Goal: Information Seeking & Learning: Learn about a topic

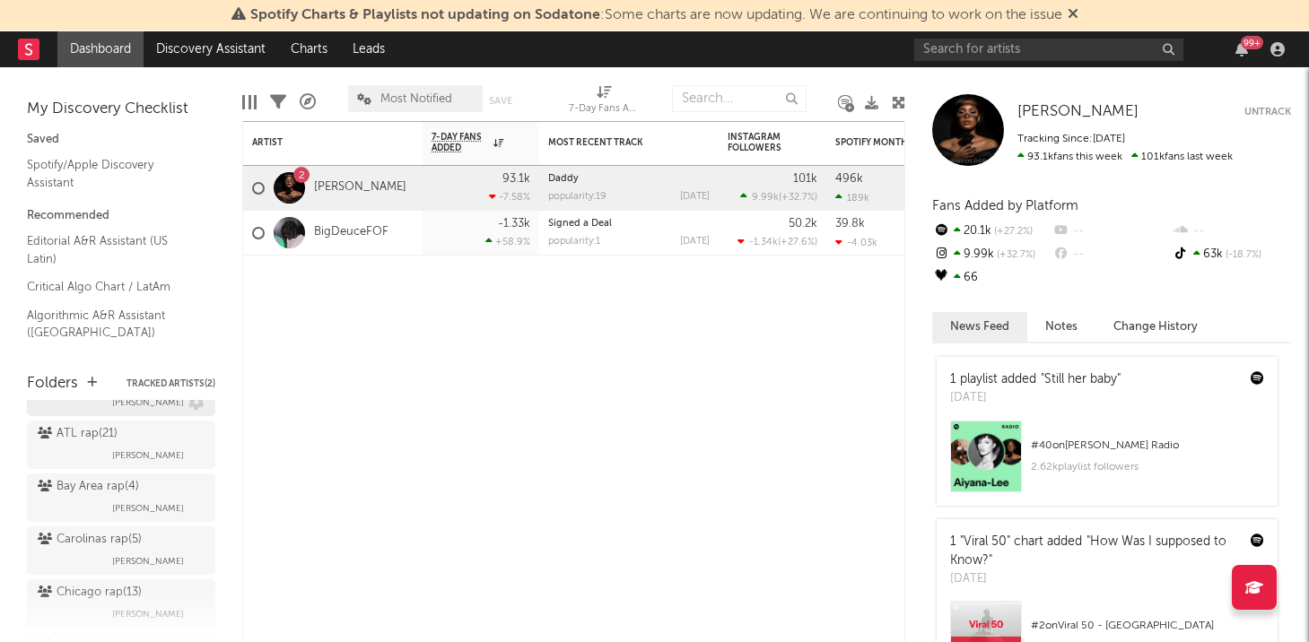
scroll to position [144, 0]
click at [225, 52] on link "Discovery Assistant" at bounding box center [211, 49] width 135 height 36
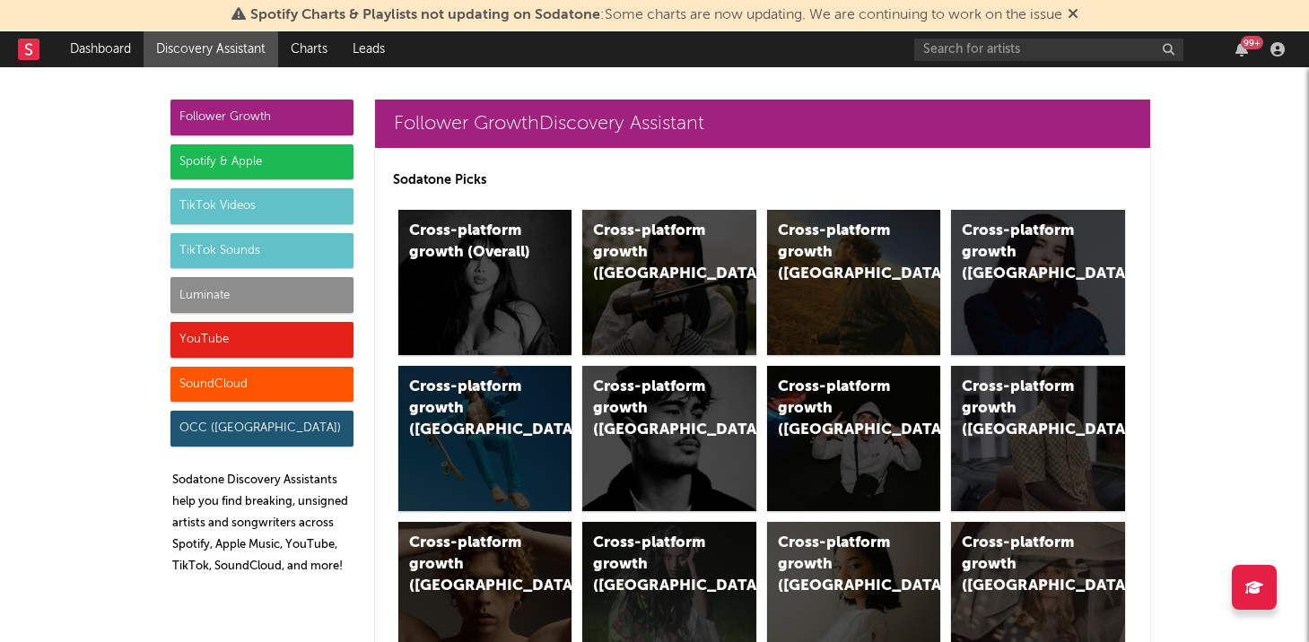
click at [204, 303] on div "Luminate" at bounding box center [261, 295] width 183 height 36
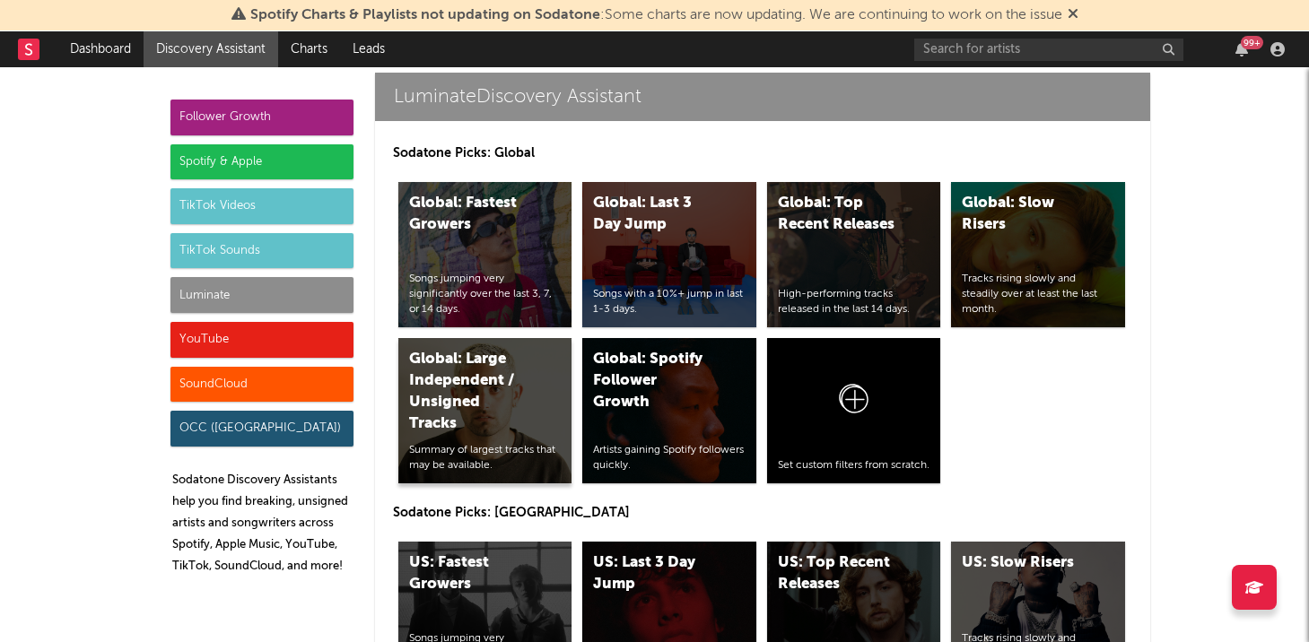
scroll to position [8416, 0]
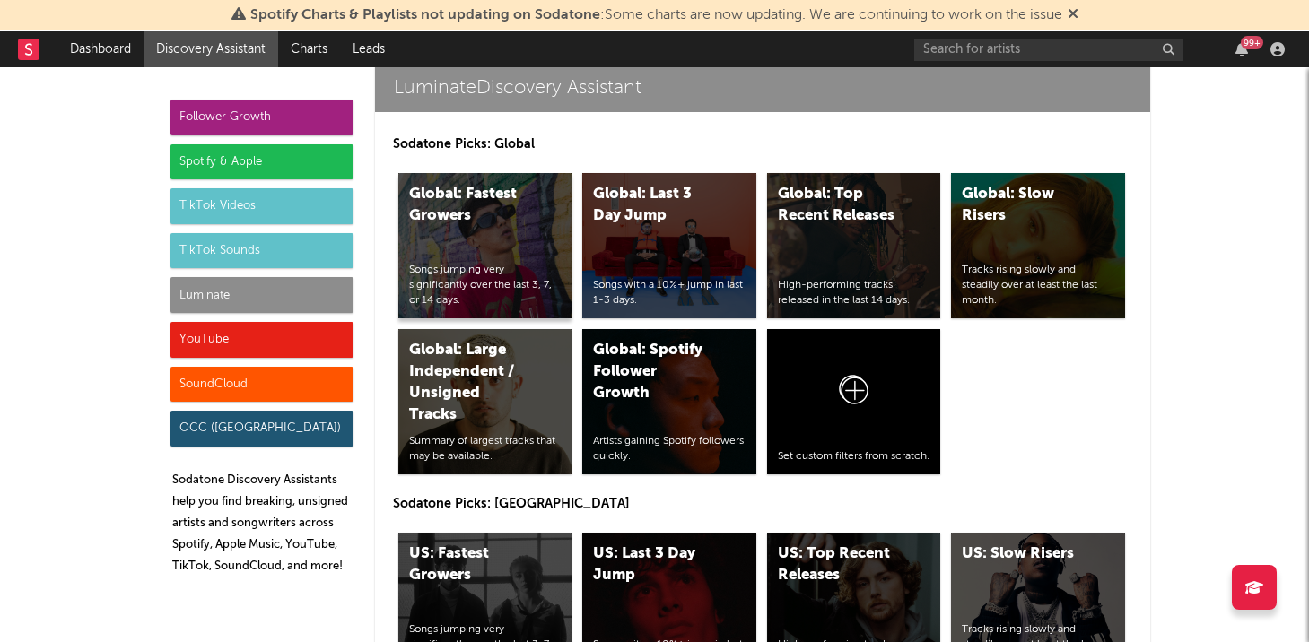
click at [479, 240] on div "Global: Fastest Growers Songs jumping very significantly over the last 3, 7, or…" at bounding box center [485, 245] width 174 height 145
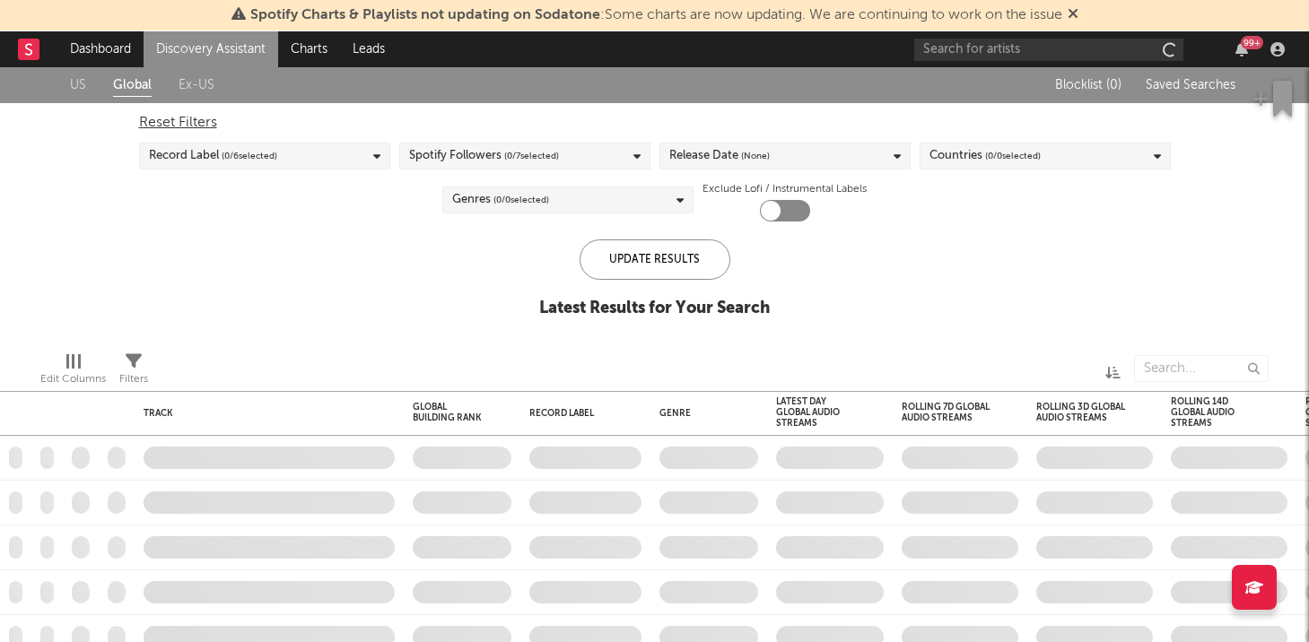
checkbox input "true"
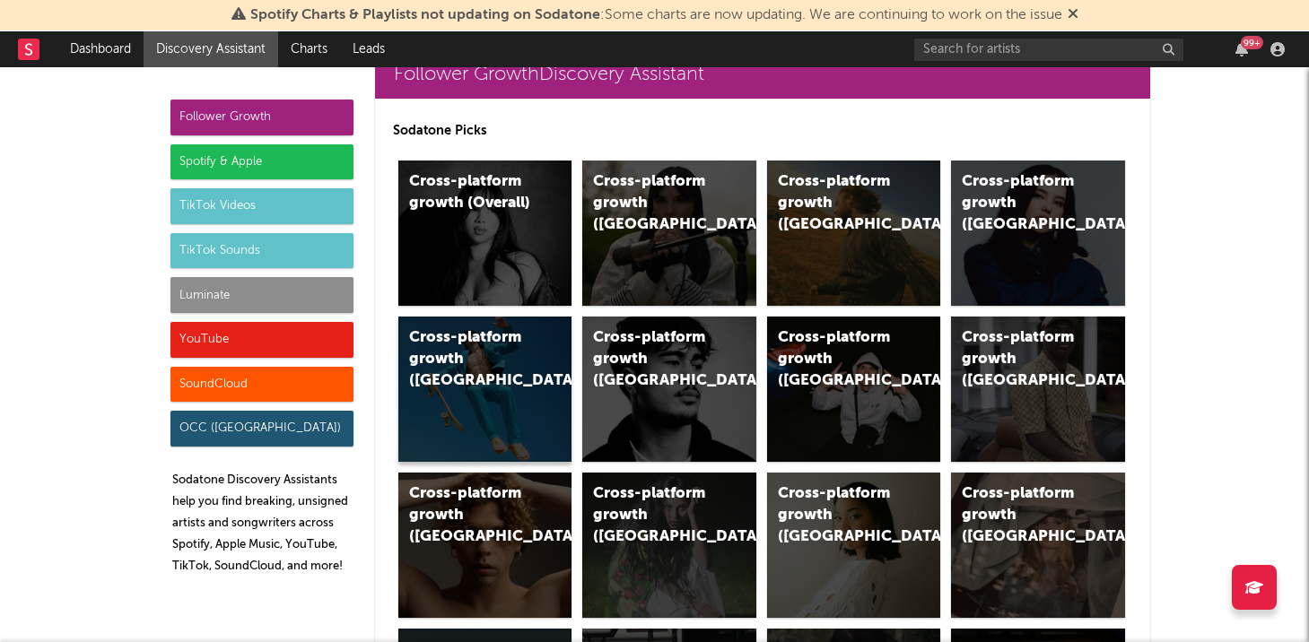
scroll to position [57, 0]
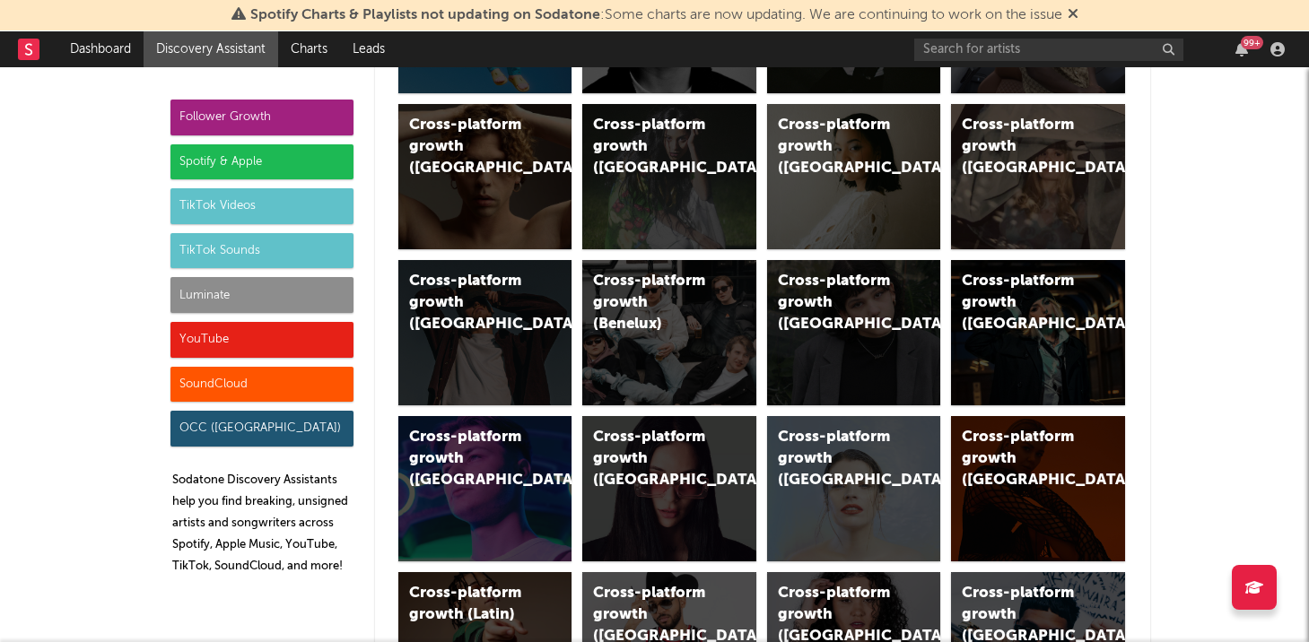
click at [217, 157] on div "Spotify & Apple" at bounding box center [261, 162] width 183 height 36
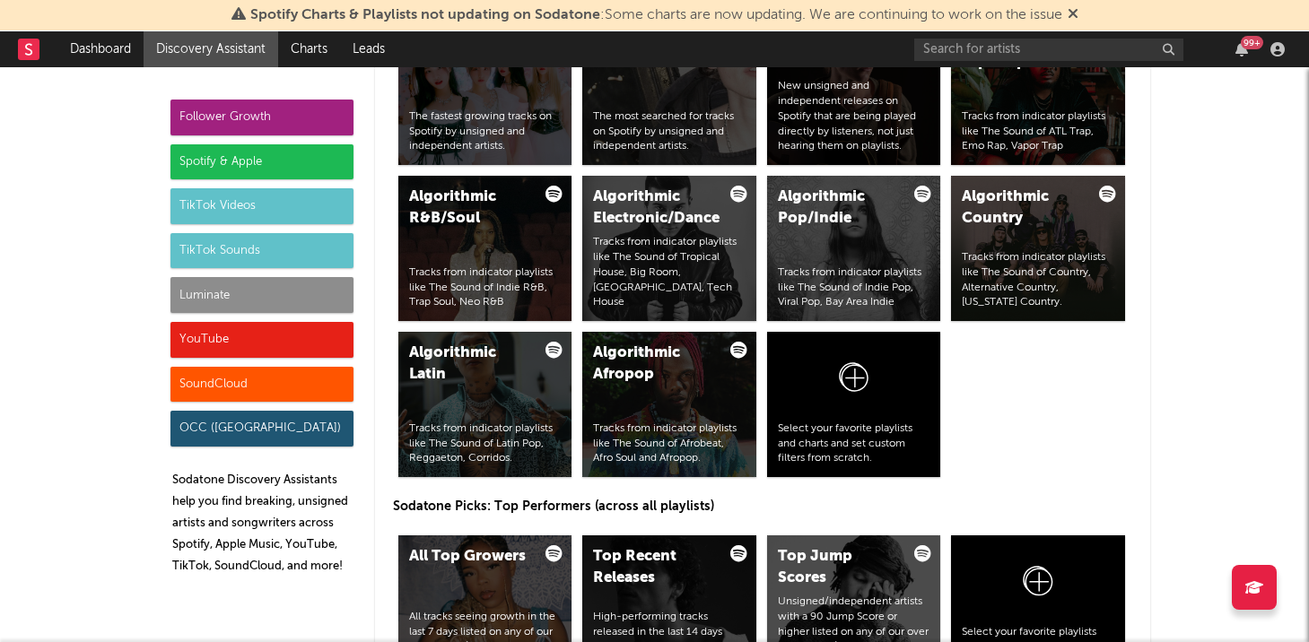
scroll to position [2351, 0]
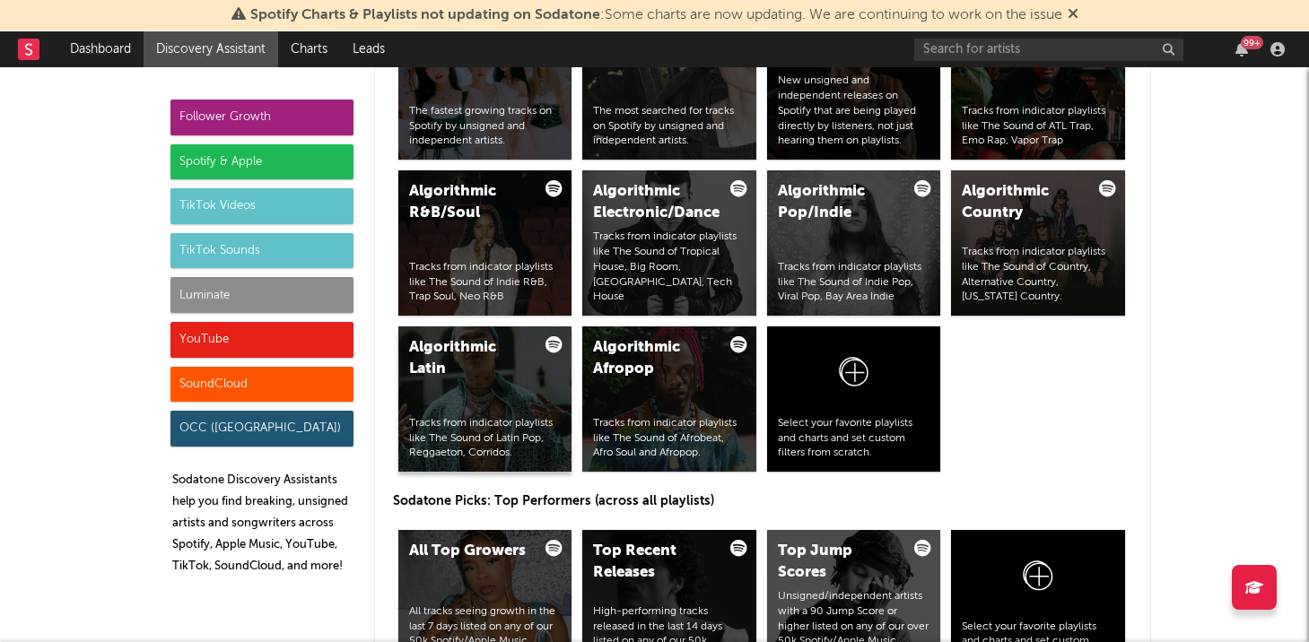
click at [508, 380] on div "Algorithmic Latin Tracks from indicator playlists like The Sound of Latin Pop, …" at bounding box center [485, 399] width 174 height 145
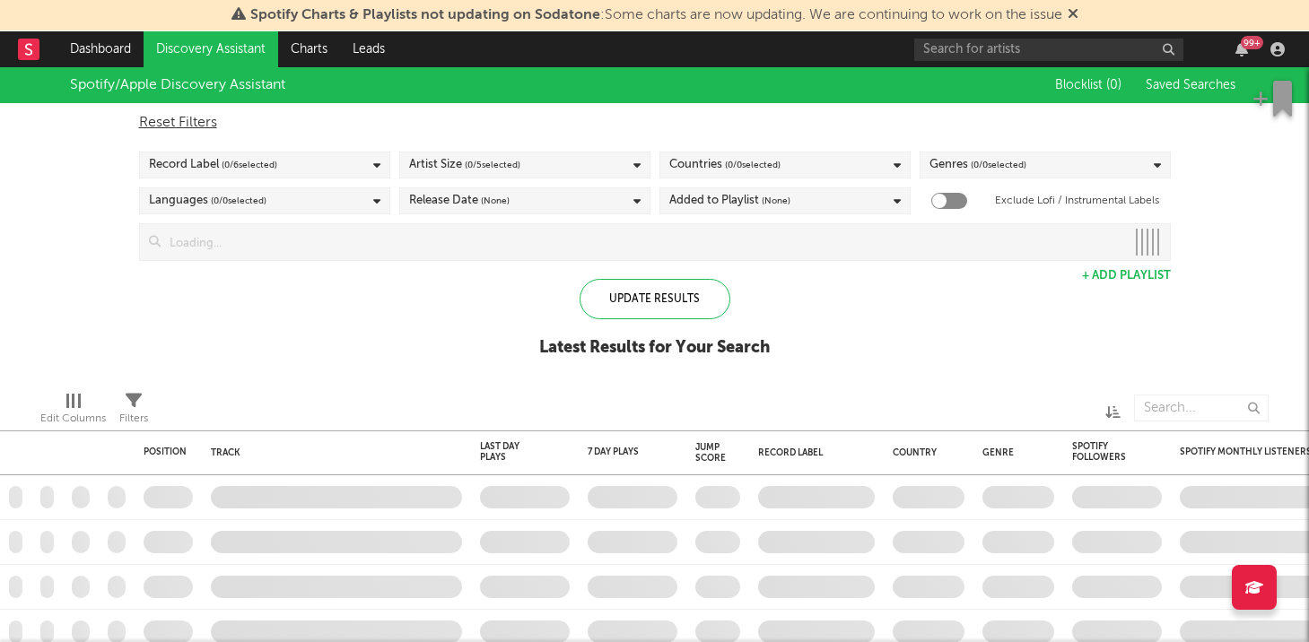
checkbox input "true"
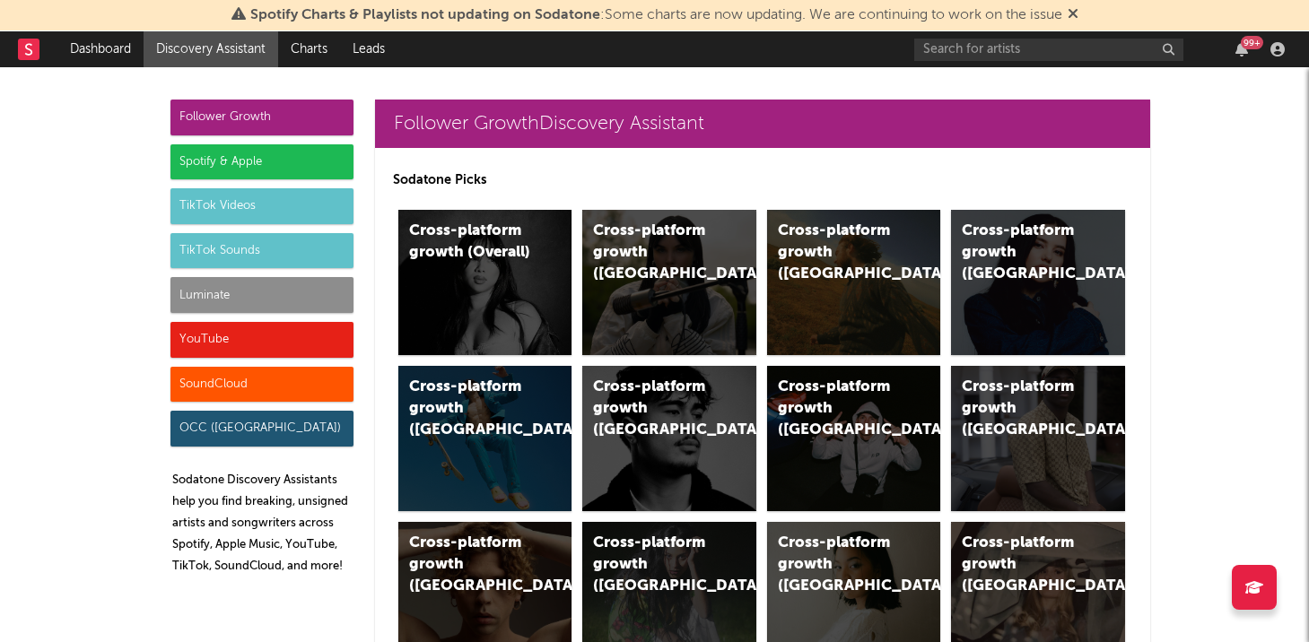
click at [242, 164] on div "Spotify & Apple" at bounding box center [261, 162] width 183 height 36
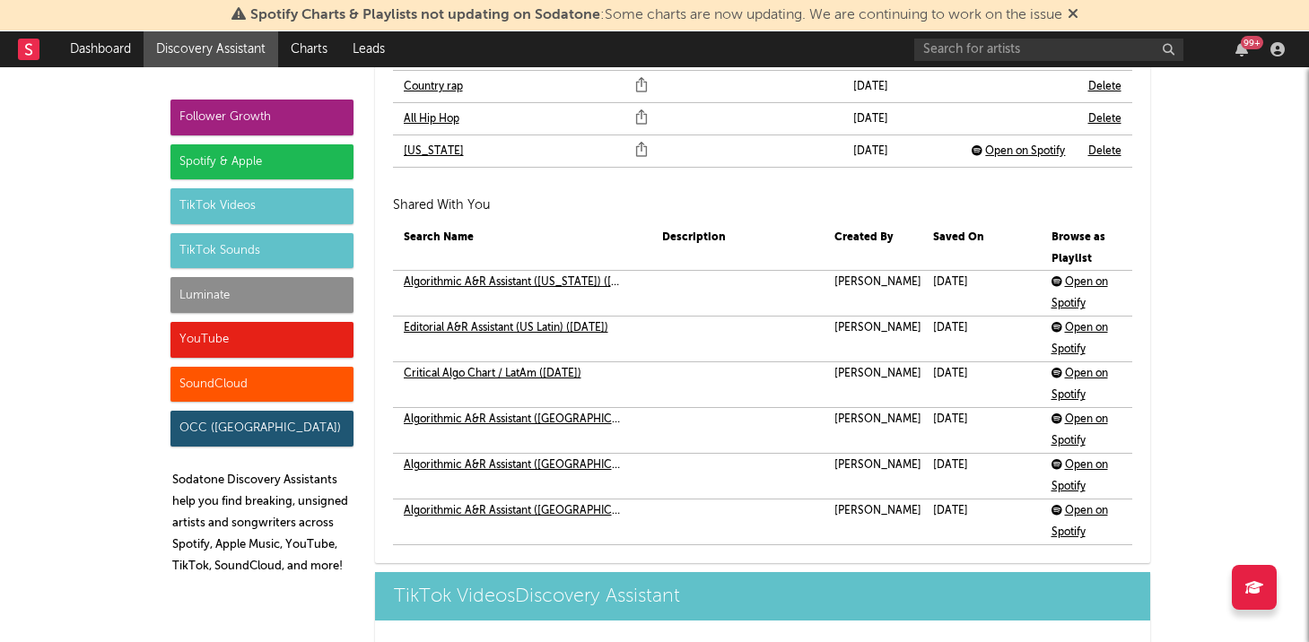
scroll to position [4207, 0]
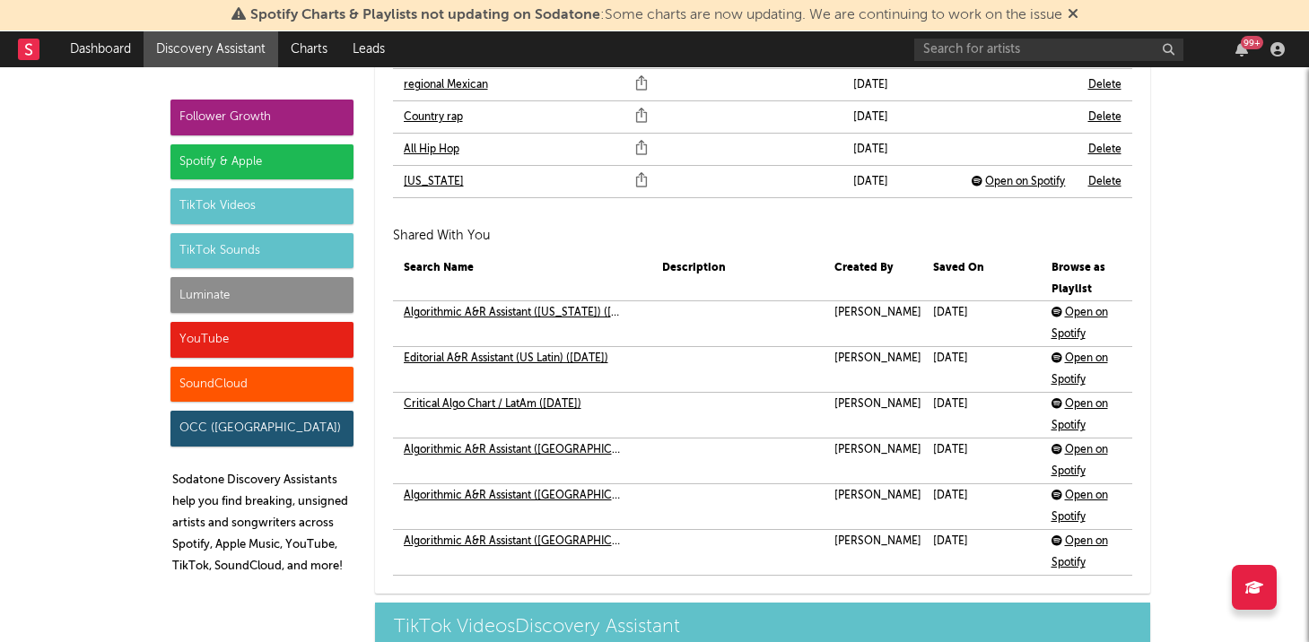
click at [439, 312] on link "Algorithmic A&R Assistant (Puerto Rico) (Mar 2023)" at bounding box center [515, 313] width 222 height 22
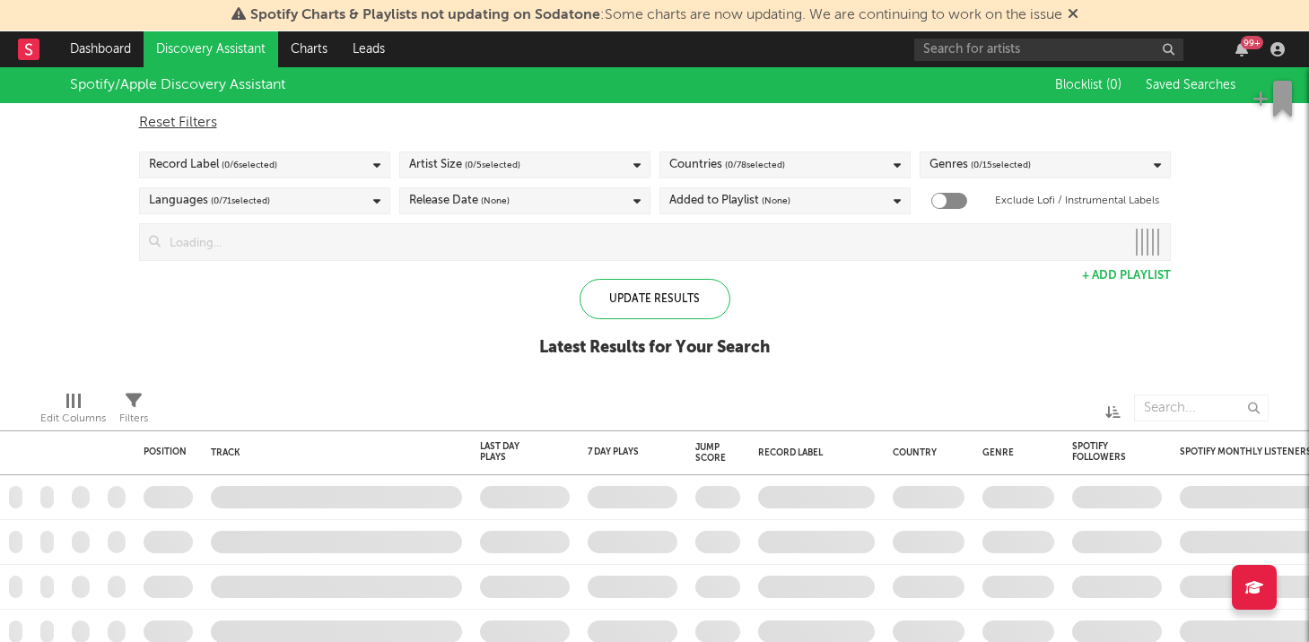
checkbox input "true"
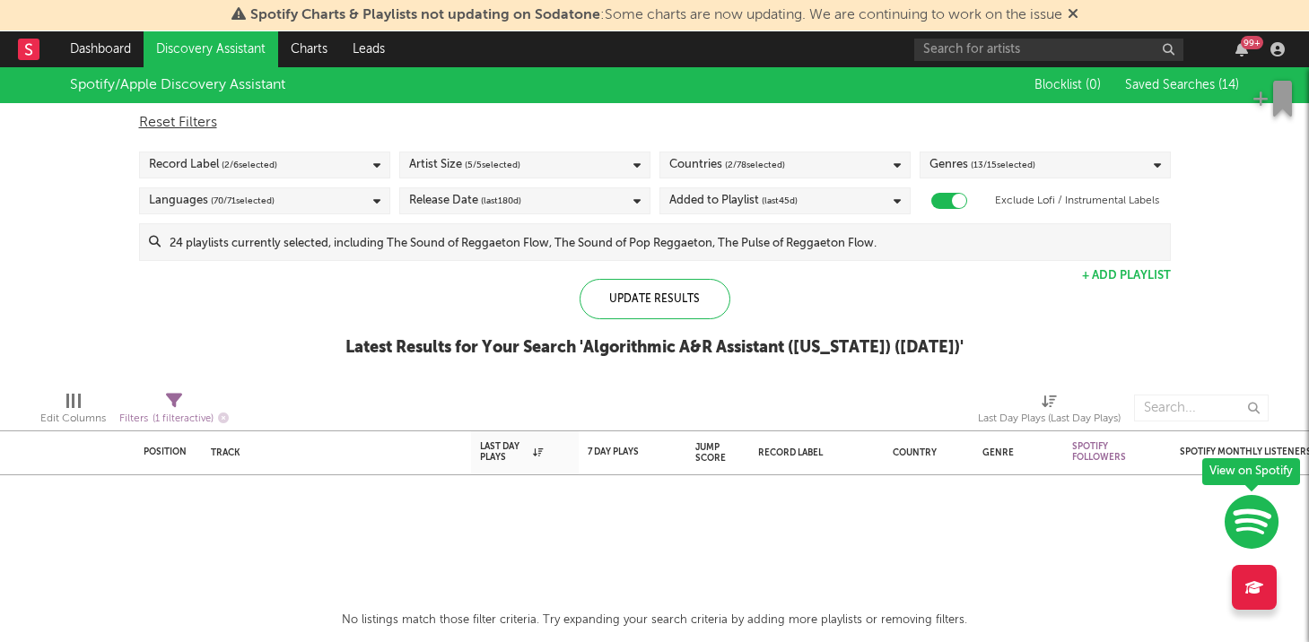
click at [1138, 79] on span "Saved Searches ( 14 )" at bounding box center [1182, 85] width 114 height 13
click at [257, 318] on div "× Create Saved Search Create Saved Searches Saved Name Description Saved Your S…" at bounding box center [654, 321] width 1309 height 642
click at [170, 48] on link "Discovery Assistant" at bounding box center [211, 49] width 135 height 36
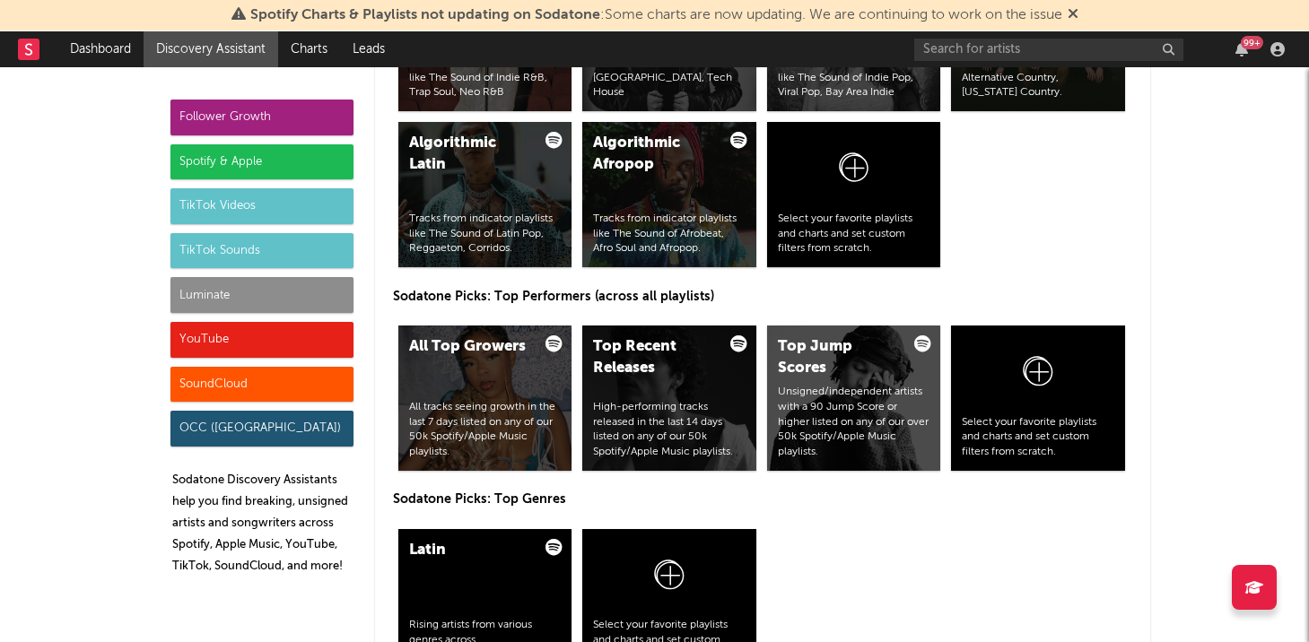
scroll to position [2572, 0]
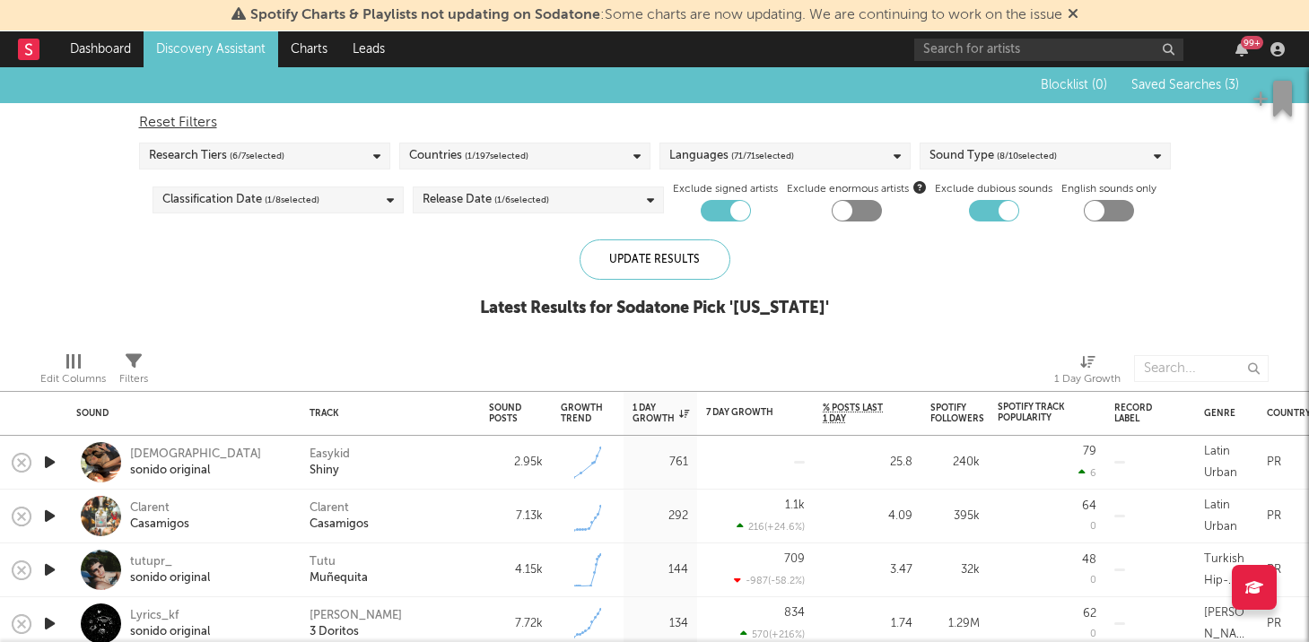
click at [579, 153] on div "Countries ( 1 / 197 selected)" at bounding box center [524, 156] width 251 height 27
click at [422, 253] on div at bounding box center [416, 253] width 14 height 14
click at [409, 253] on input "Puerto Rico" at bounding box center [409, 255] width 0 height 22
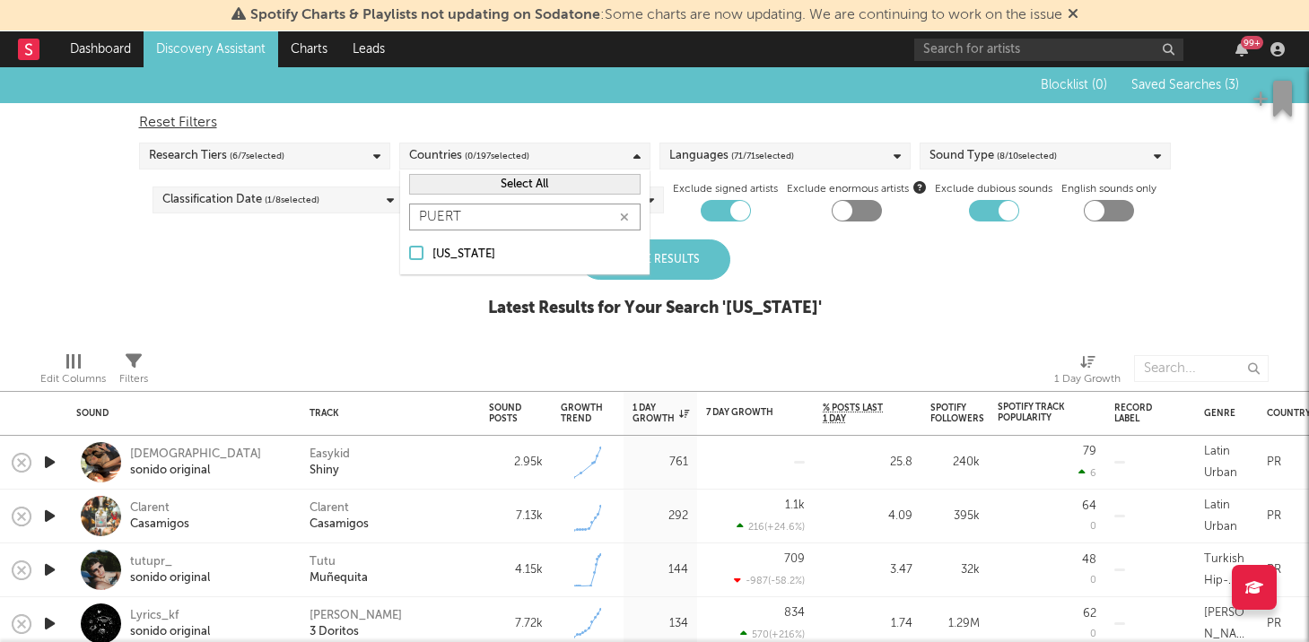
click at [430, 215] on input "PUERT" at bounding box center [524, 217] width 231 height 27
type input "DOM"
click at [412, 275] on div at bounding box center [416, 279] width 14 height 14
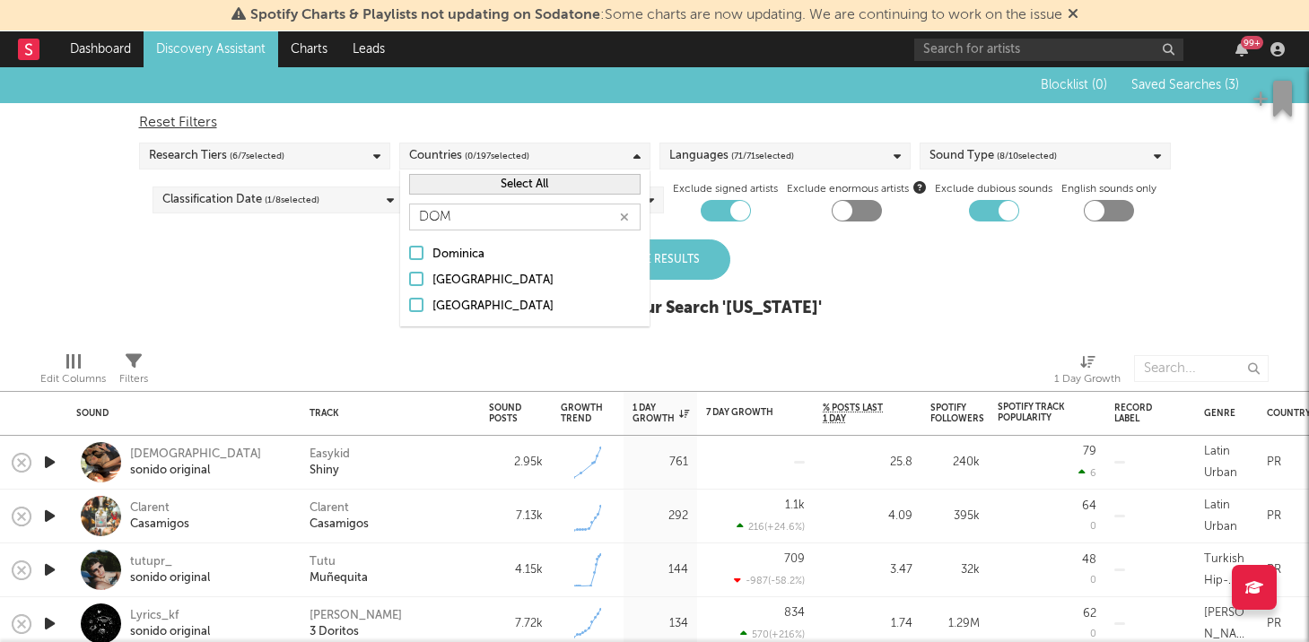
click at [409, 275] on input "Dominican Republic" at bounding box center [409, 281] width 0 height 22
click at [677, 260] on div "Update Results" at bounding box center [655, 260] width 151 height 40
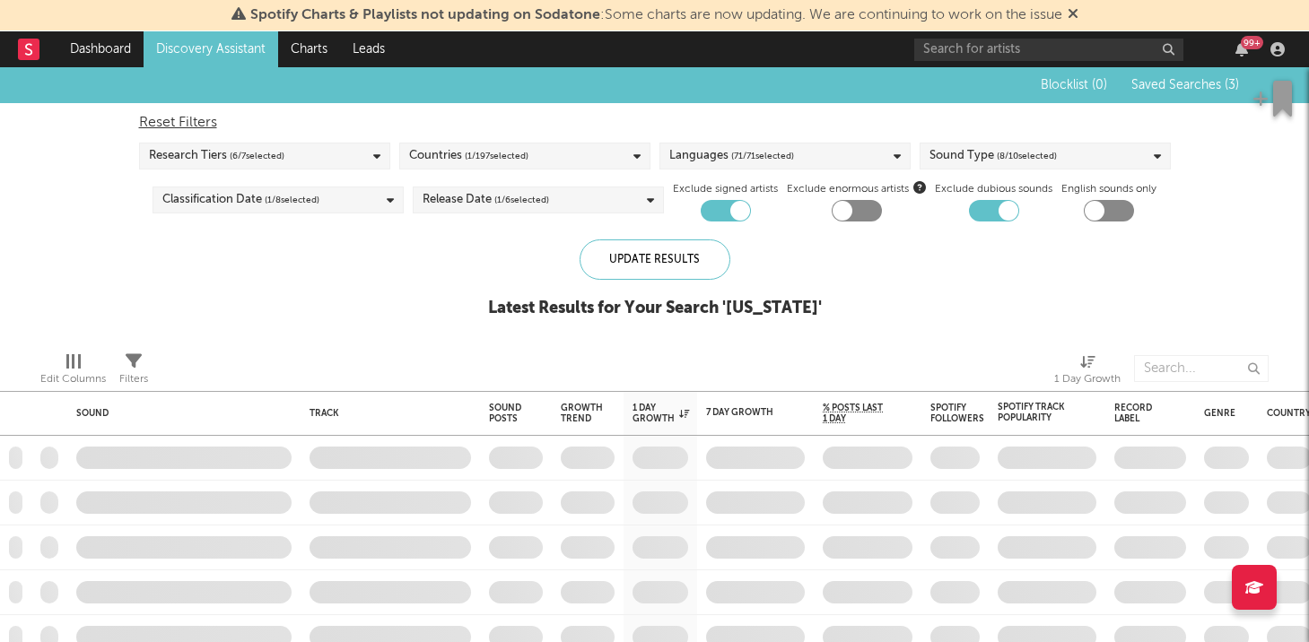
click at [1159, 82] on span "Saved Searches ( 3 )" at bounding box center [1185, 85] width 108 height 13
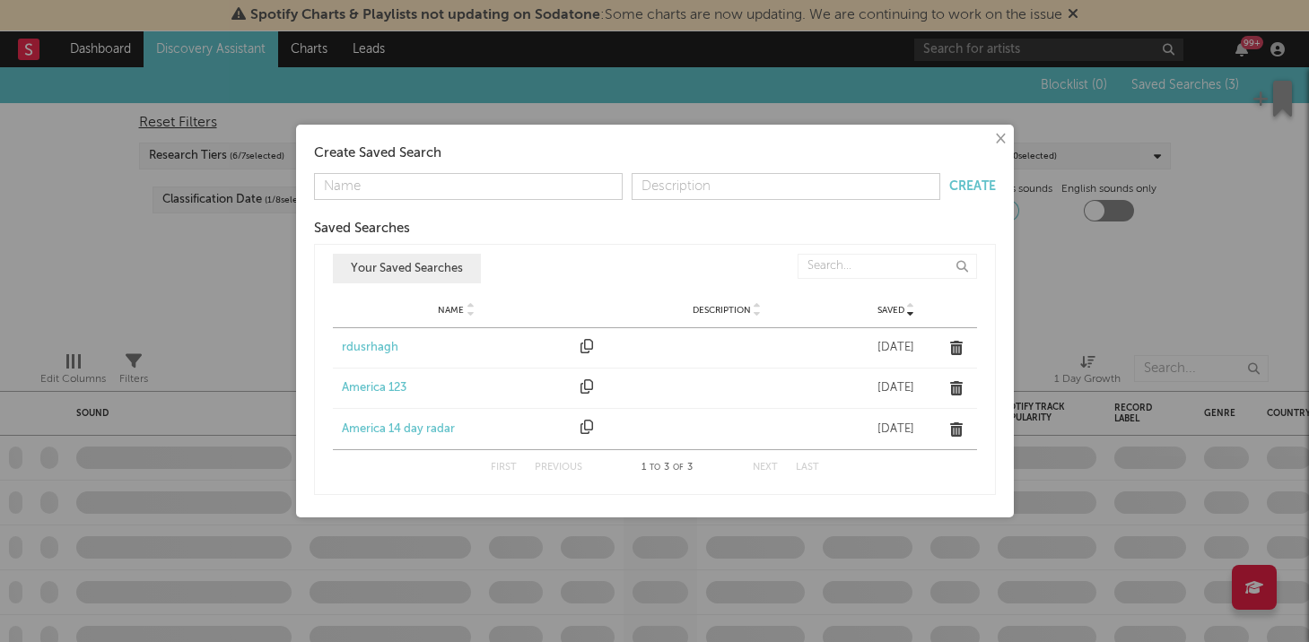
click at [995, 133] on button "×" at bounding box center [1000, 139] width 20 height 20
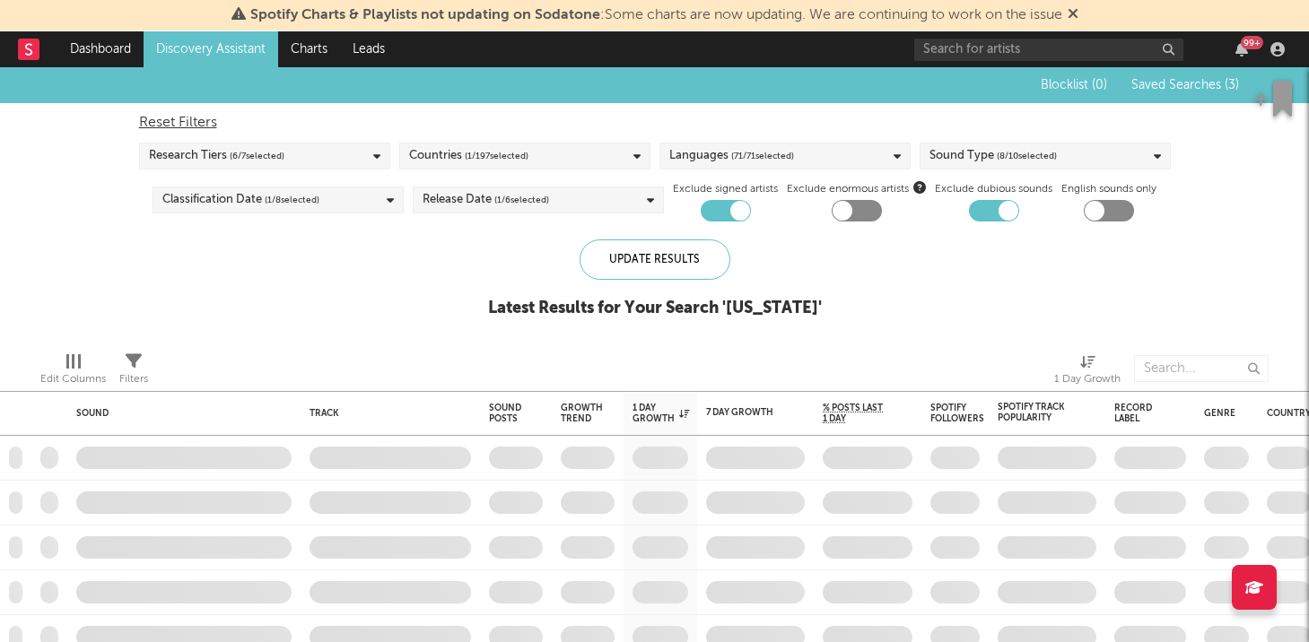
click at [1160, 90] on span "Saved Searches ( 3 )" at bounding box center [1185, 85] width 108 height 13
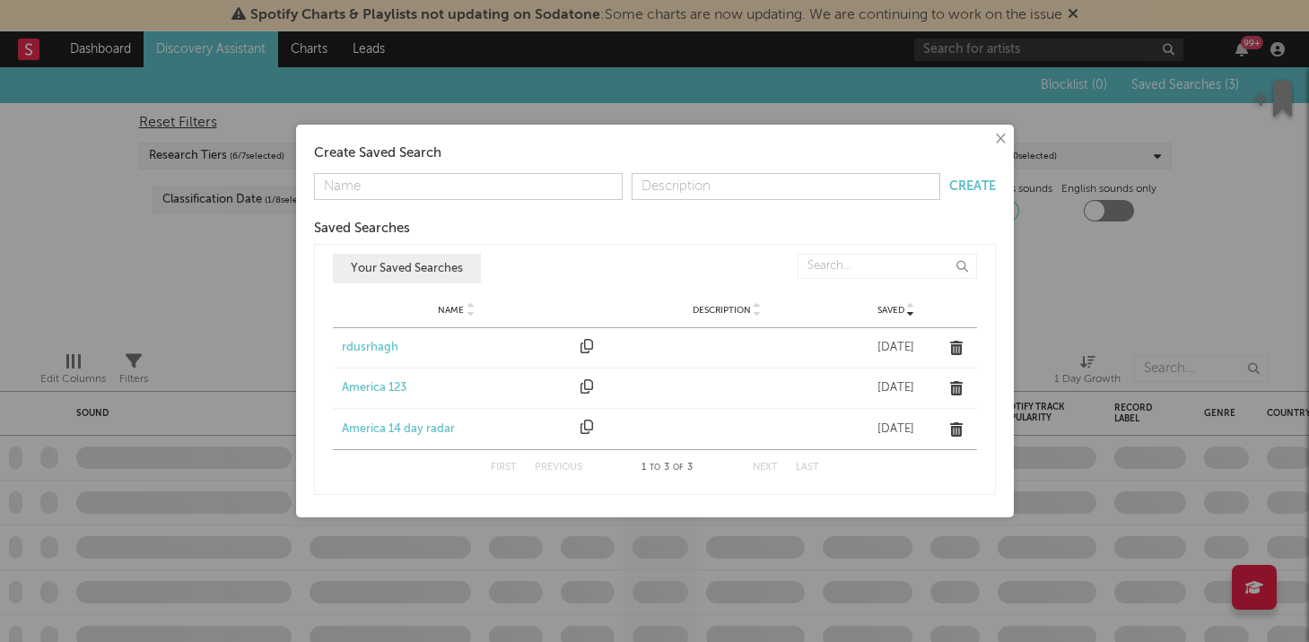
click at [362, 374] on div "Name America 123 Description Saved Aug 5, 2024" at bounding box center [655, 388] width 644 height 39
click at [355, 350] on div "rdusrhagh" at bounding box center [457, 348] width 231 height 18
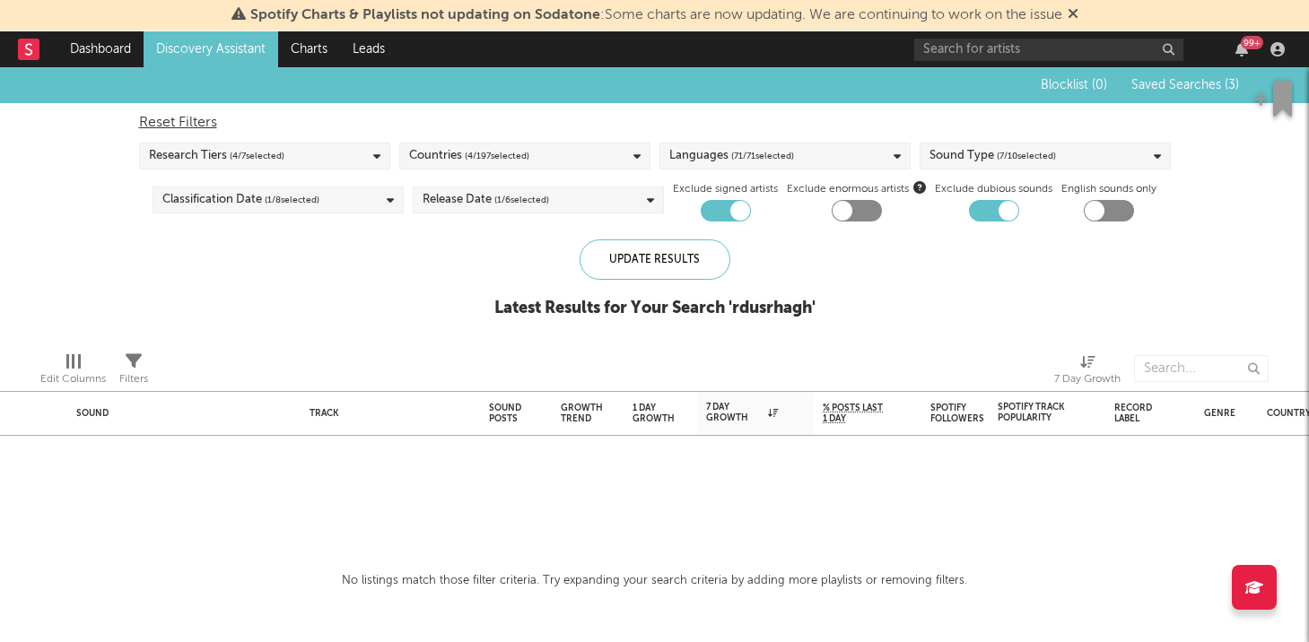
click at [1164, 82] on span "Saved Searches ( 3 )" at bounding box center [1185, 85] width 108 height 13
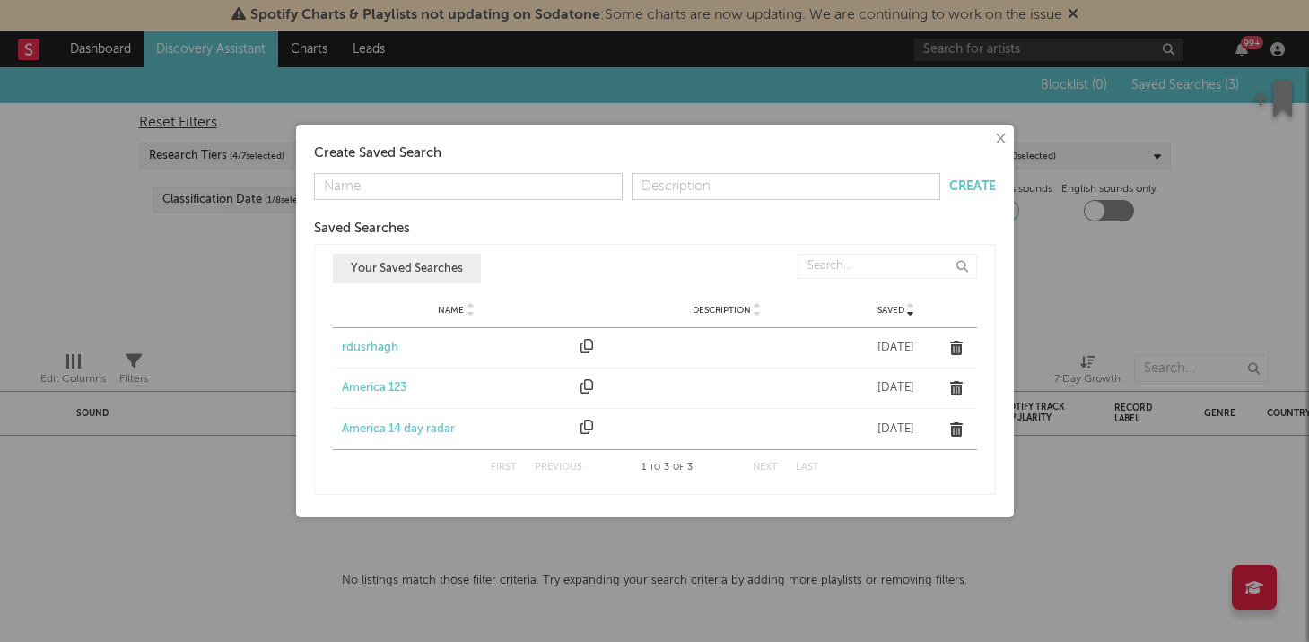
click at [379, 388] on div "America 123" at bounding box center [457, 388] width 231 height 18
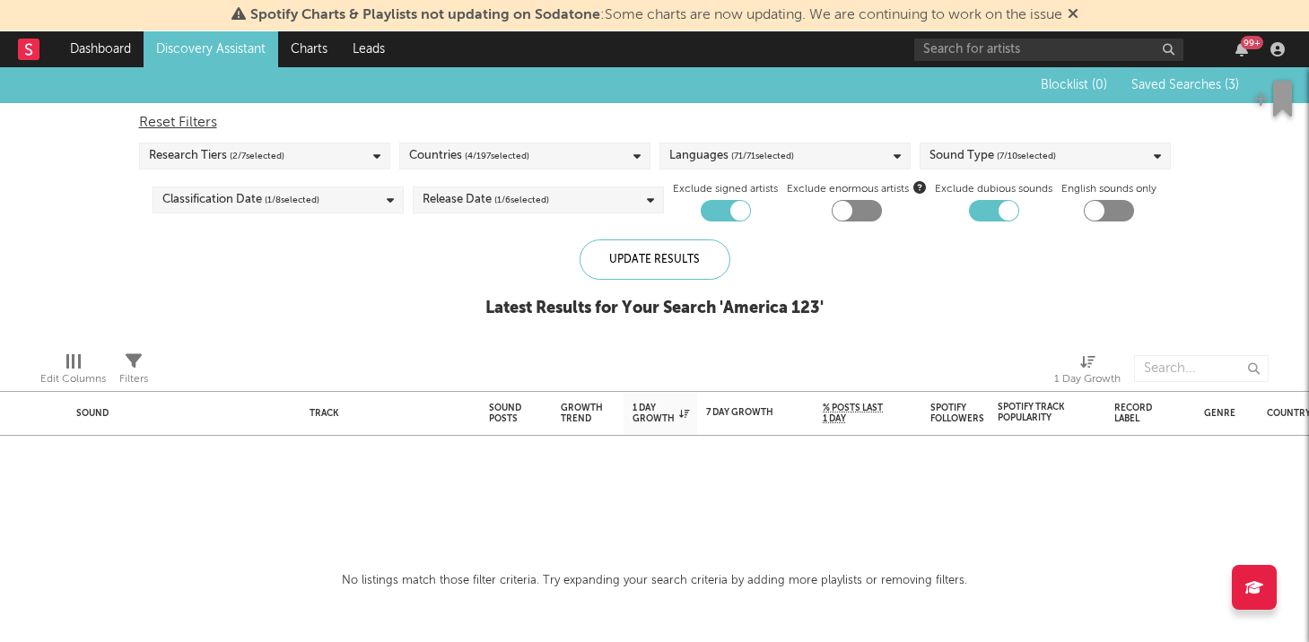
click at [1211, 91] on span "Saved Searches ( 3 )" at bounding box center [1185, 85] width 108 height 13
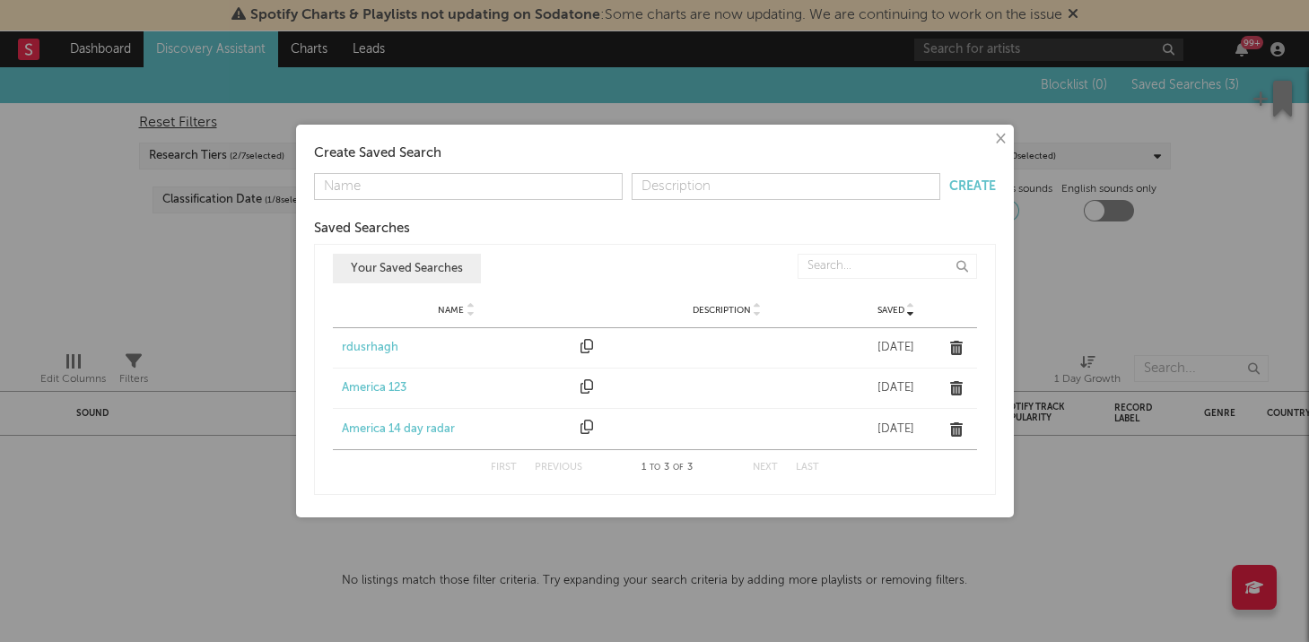
click at [430, 431] on div "America 14 day radar" at bounding box center [457, 430] width 231 height 18
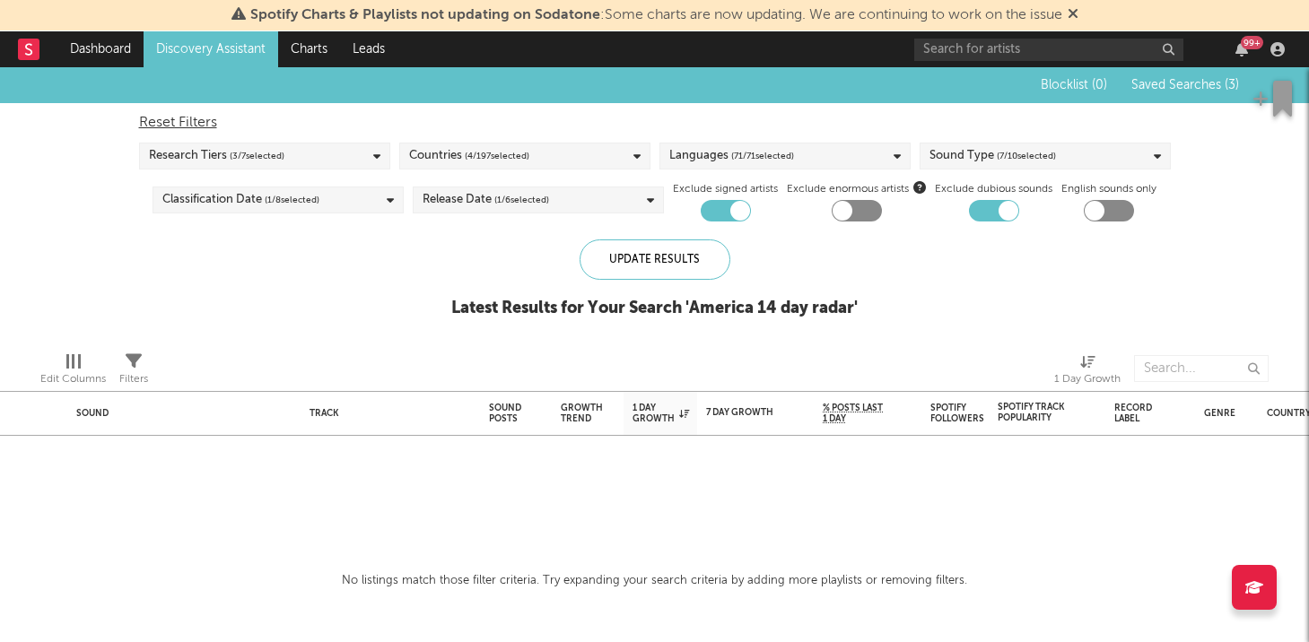
click at [233, 37] on link "Discovery Assistant" at bounding box center [211, 49] width 135 height 36
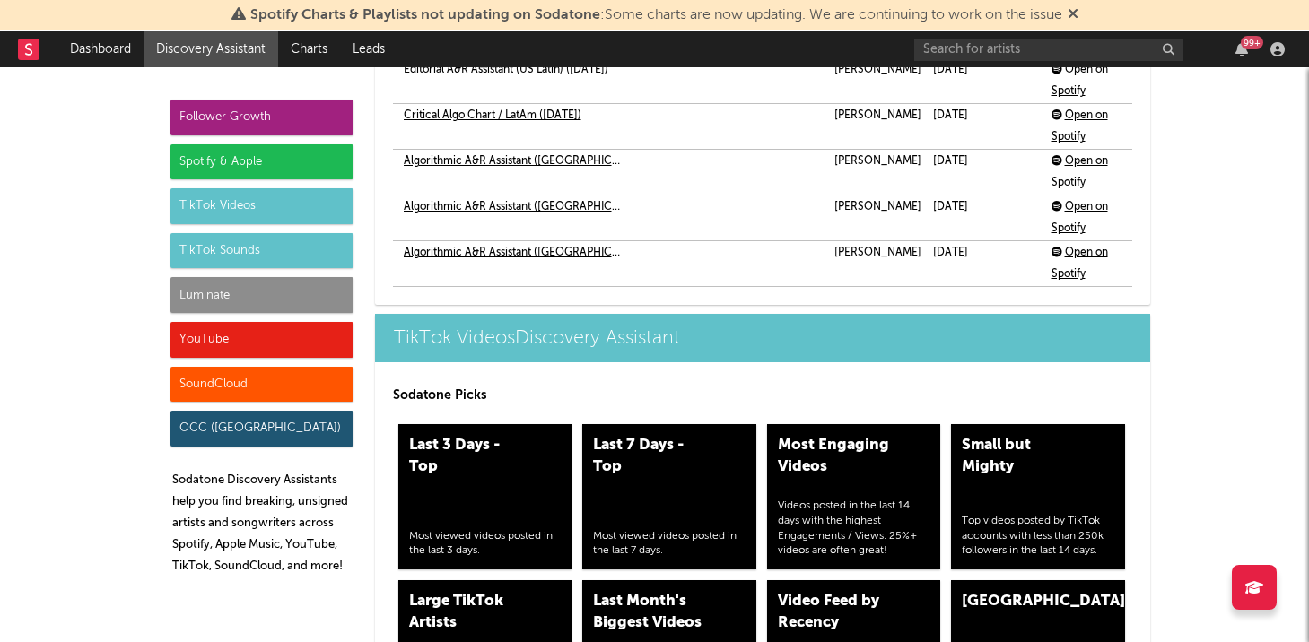
scroll to position [4854, 0]
